Goal: Find specific page/section: Find specific page/section

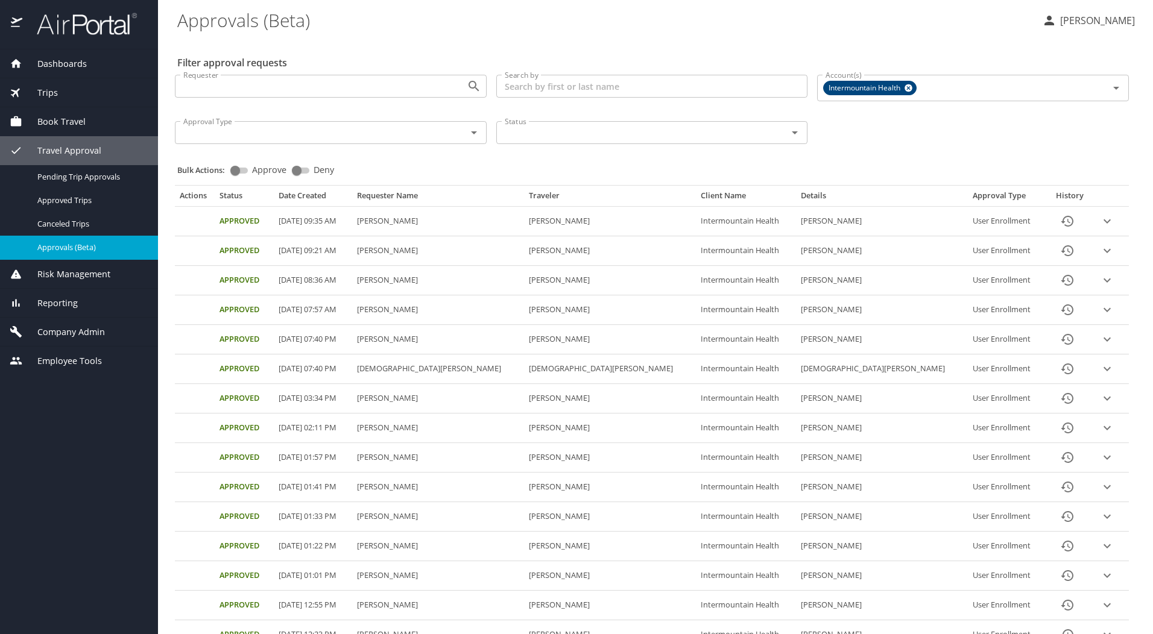
click at [67, 93] on div "Trips" at bounding box center [79, 92] width 139 height 13
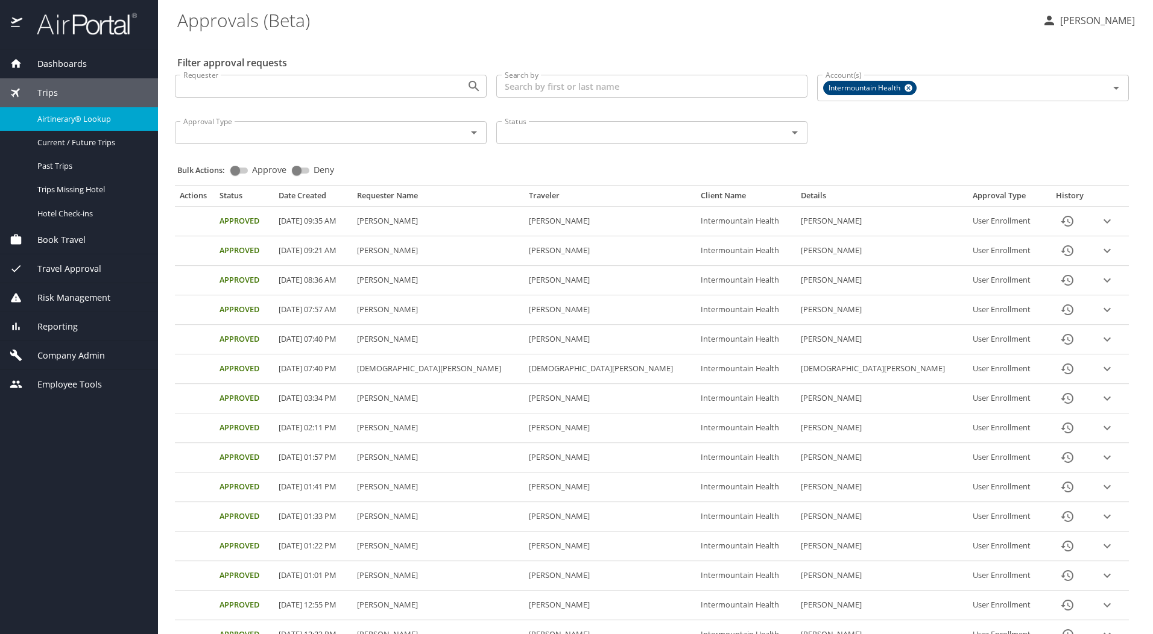
click at [68, 110] on link "Airtinerary® Lookup" at bounding box center [79, 119] width 158 height 24
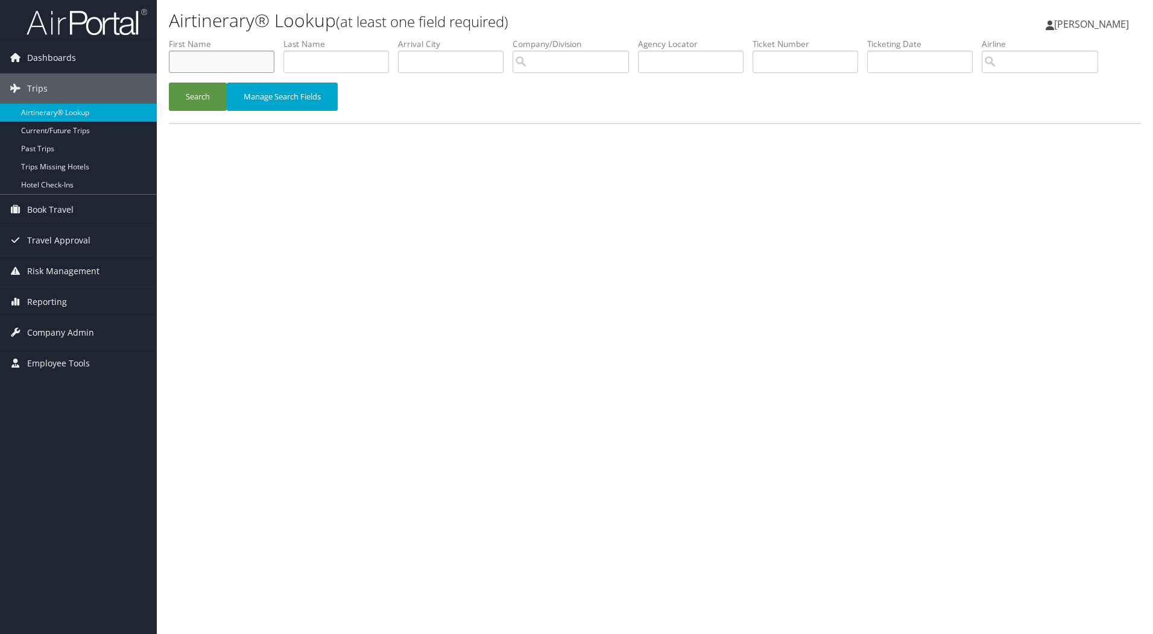
click at [264, 69] on input "text" at bounding box center [222, 62] width 106 height 22
type input "dawn"
type input "hoffman"
click at [203, 95] on button "Search" at bounding box center [198, 97] width 58 height 28
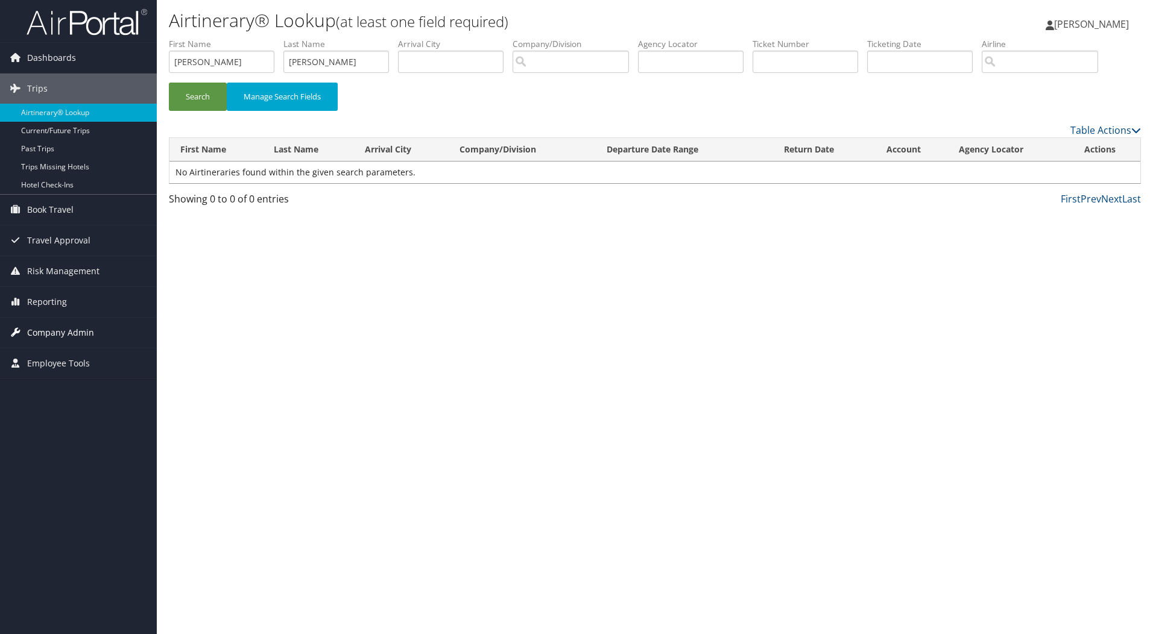
click at [69, 332] on span "Company Admin" at bounding box center [60, 333] width 67 height 30
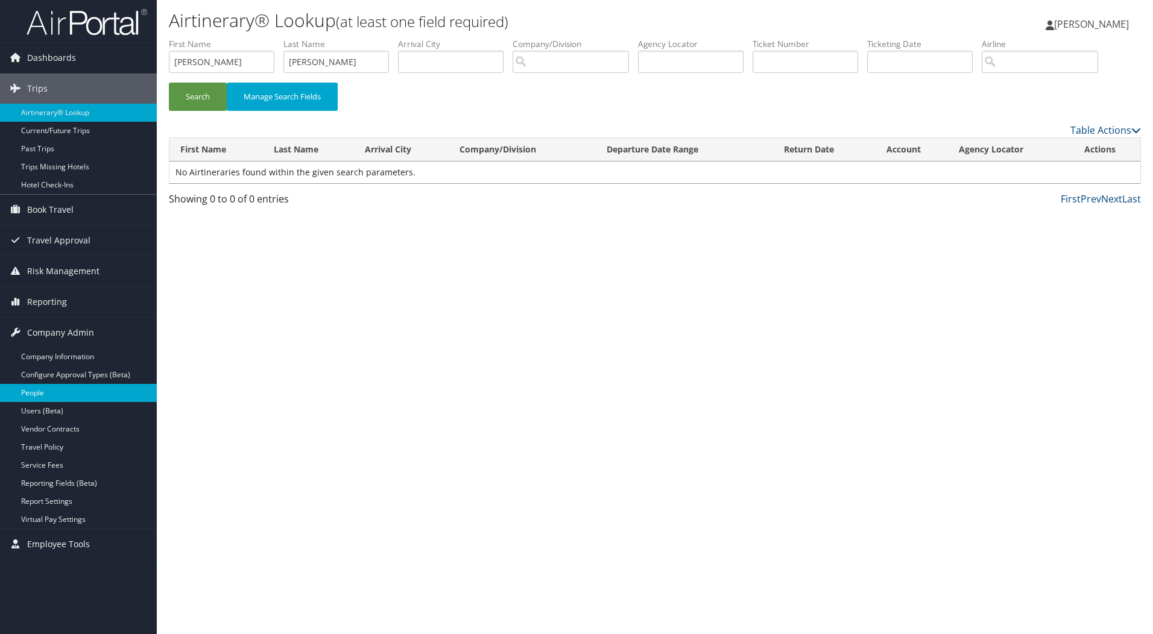
click at [50, 392] on link "People" at bounding box center [78, 393] width 157 height 18
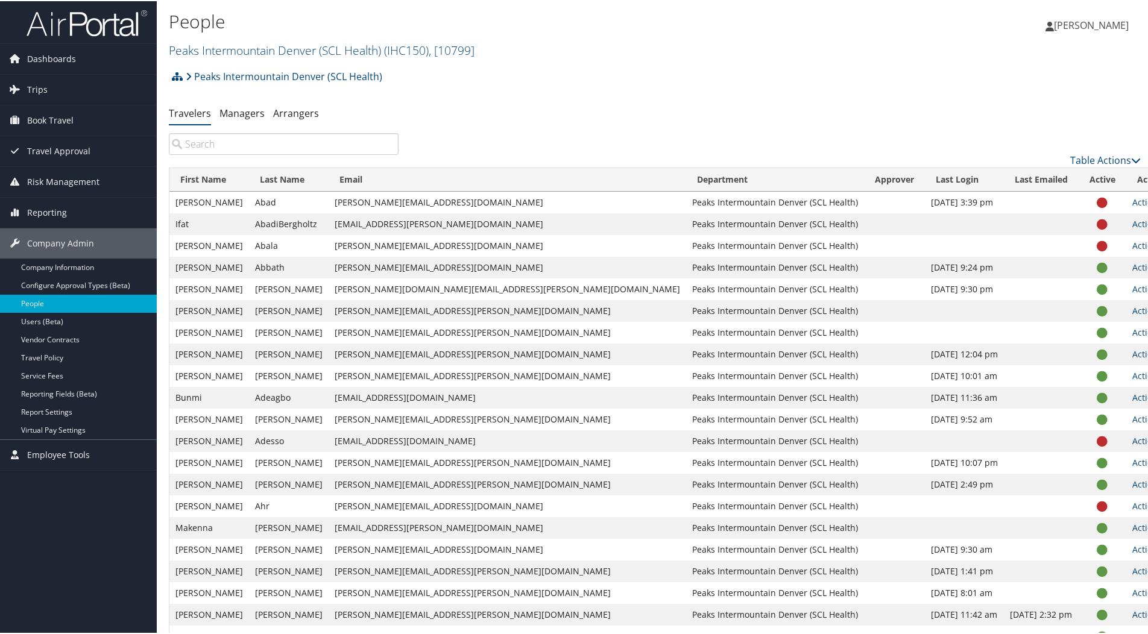
click at [264, 142] on input "search" at bounding box center [284, 143] width 230 height 22
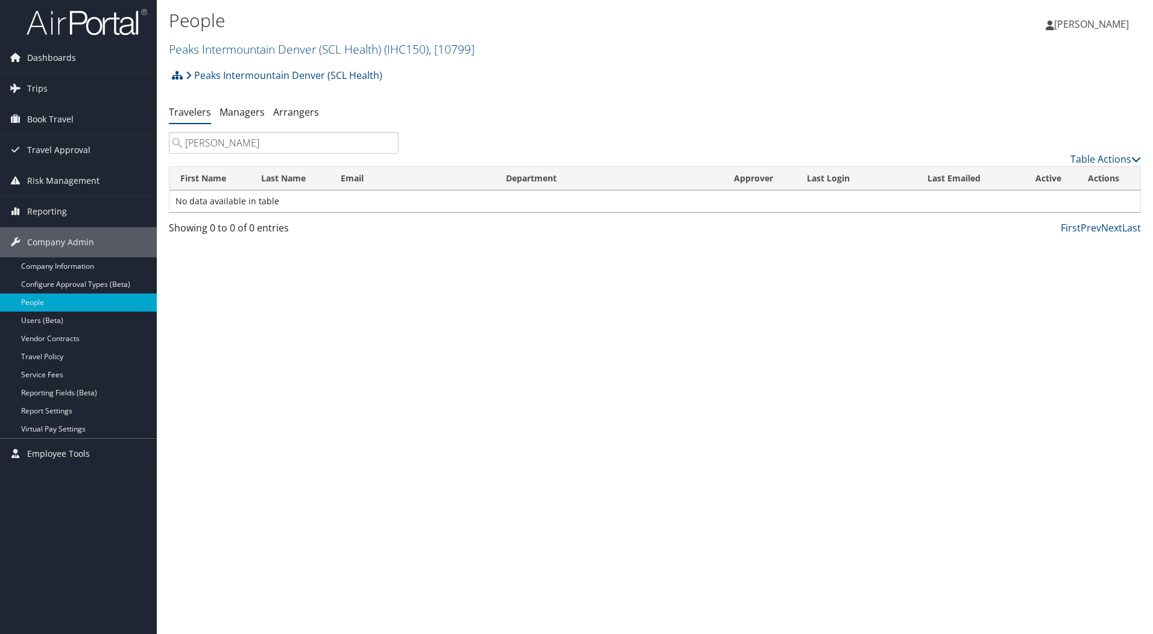
click at [285, 151] on input "kamile weischedel" at bounding box center [284, 143] width 230 height 22
drag, startPoint x: 268, startPoint y: 139, endPoint x: 180, endPoint y: 144, distance: 88.1
click at [180, 144] on input "kamile weischedel" at bounding box center [284, 143] width 230 height 22
type input "kamile weischedel"
click at [310, 48] on link "Peaks Intermountain Denver (SCL Health) ( IHC150 ) , [ 10799 ]" at bounding box center [322, 49] width 306 height 16
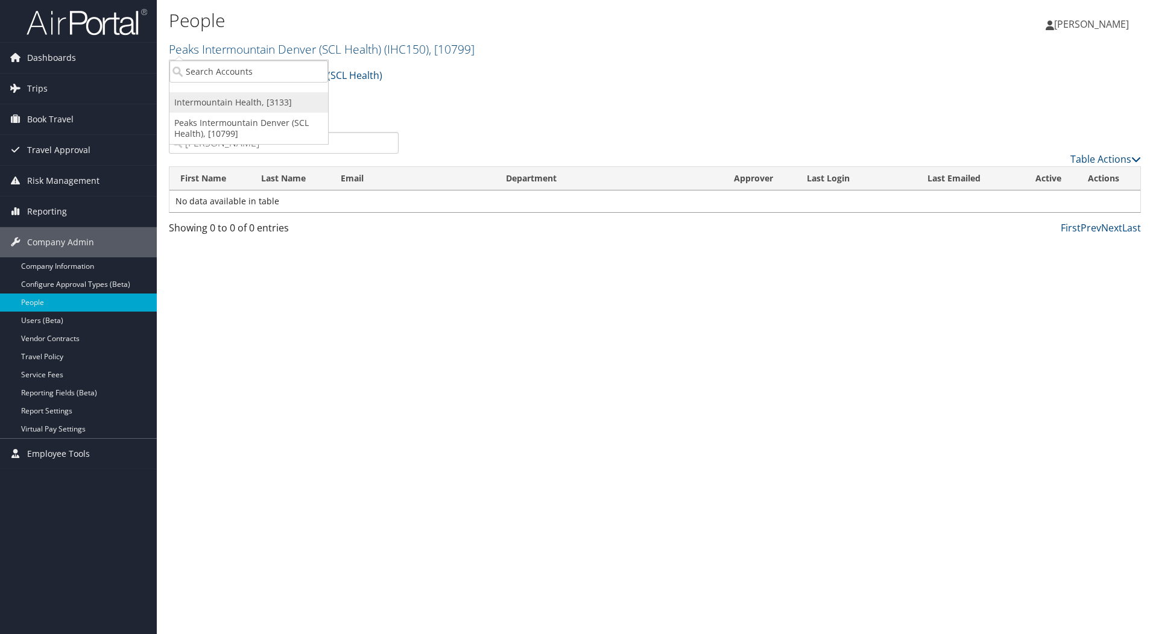
click at [239, 99] on link "Intermountain Health, [3133]" at bounding box center [248, 102] width 159 height 21
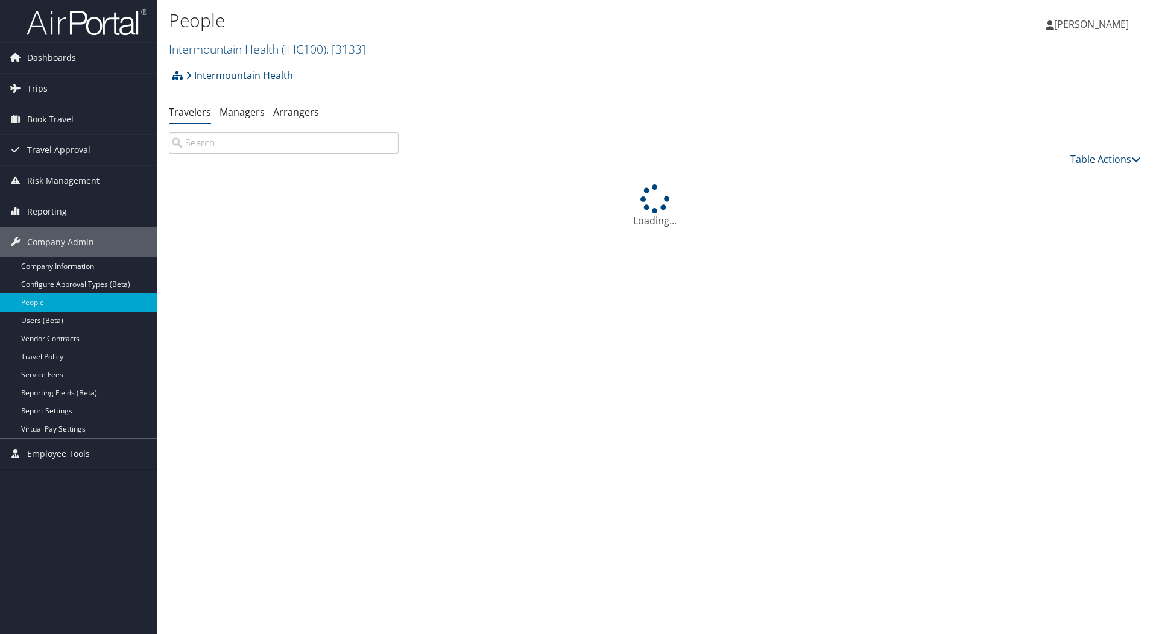
click at [251, 147] on input "search" at bounding box center [284, 143] width 230 height 22
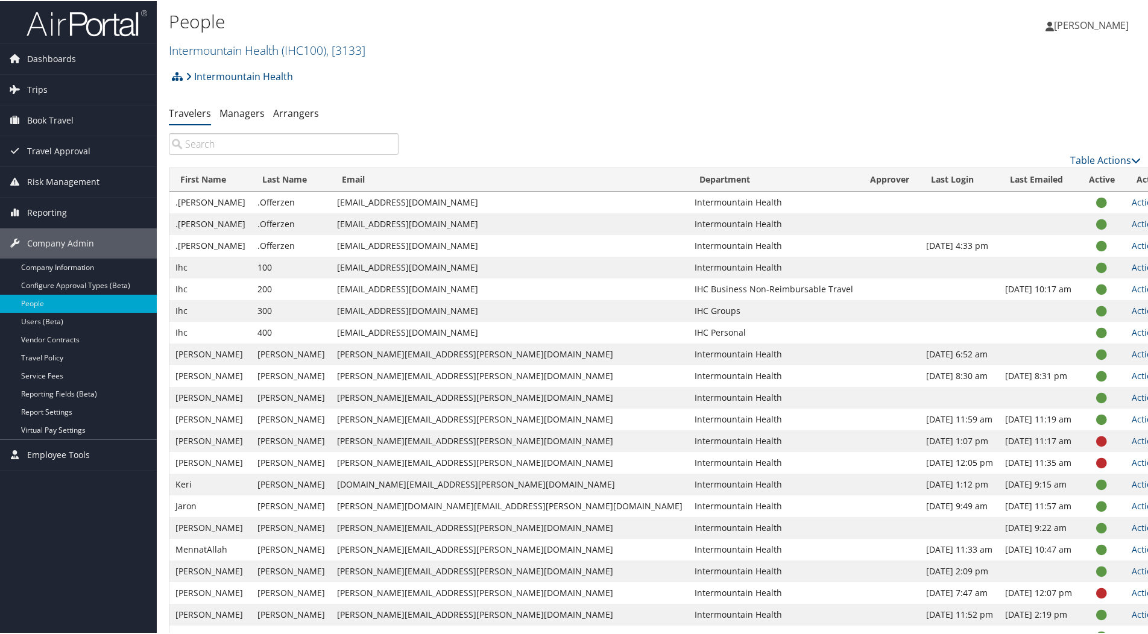
paste input "[PERSON_NAME]"
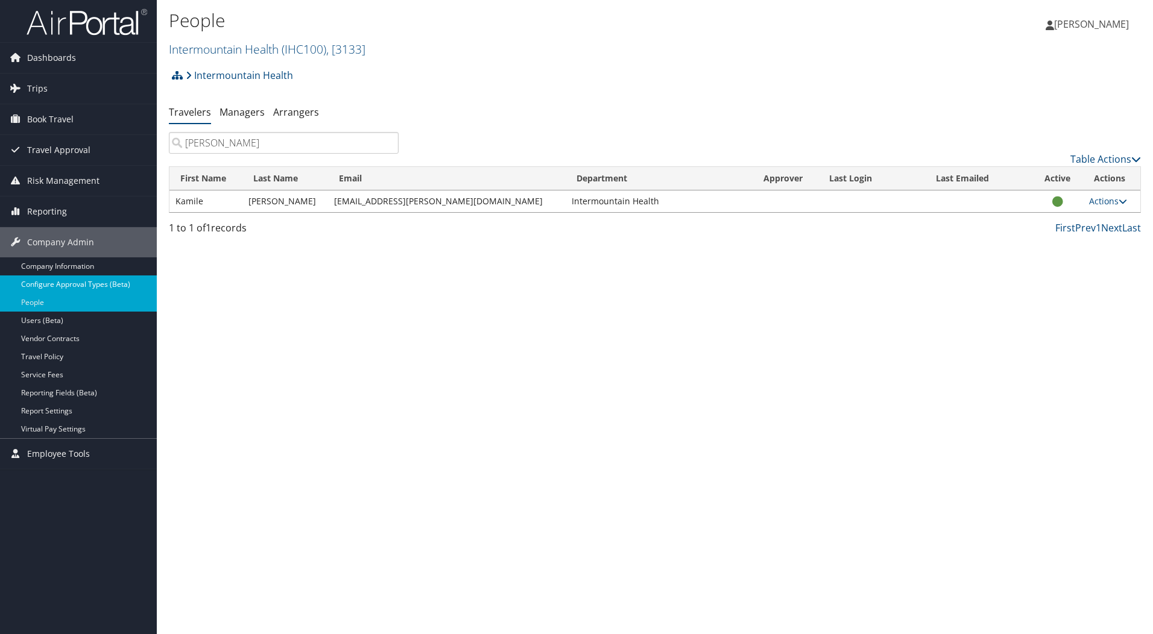
type input "[PERSON_NAME]"
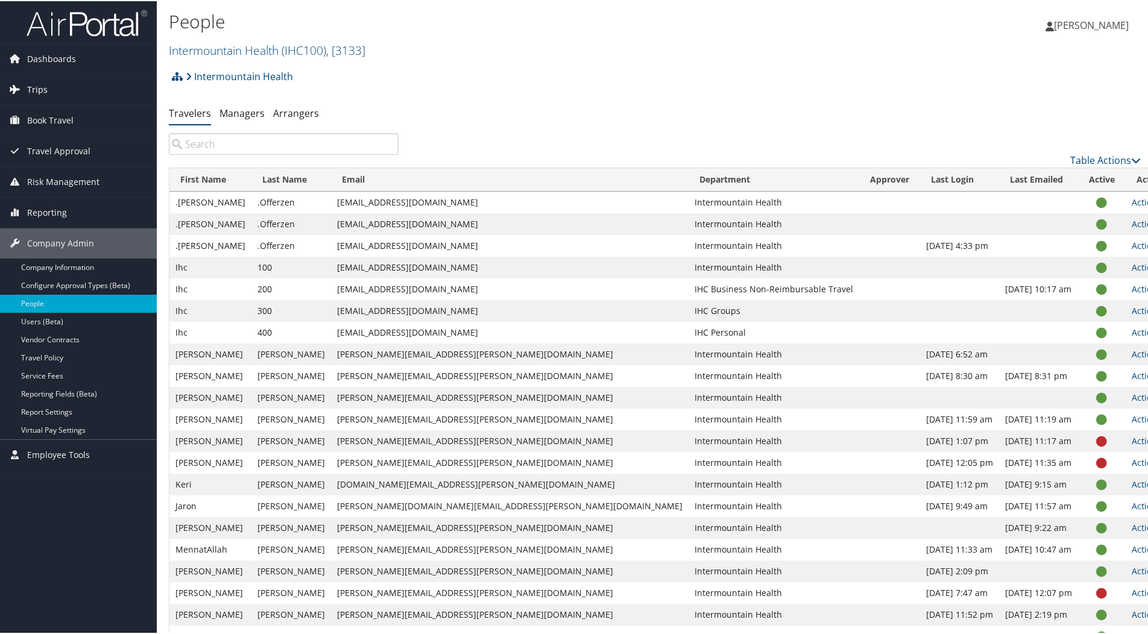
click at [39, 87] on span "Trips" at bounding box center [37, 89] width 21 height 30
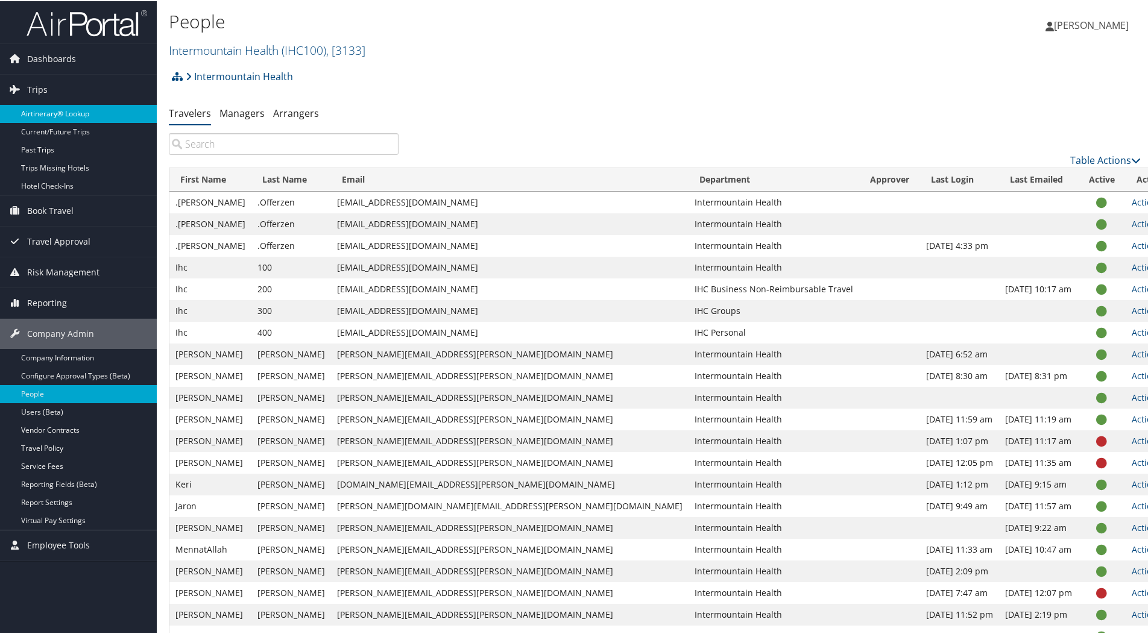
click at [39, 111] on link "Airtinerary® Lookup" at bounding box center [78, 113] width 157 height 18
